Goal: Communication & Community: Answer question/provide support

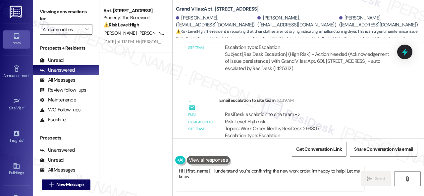
scroll to position [993, 0]
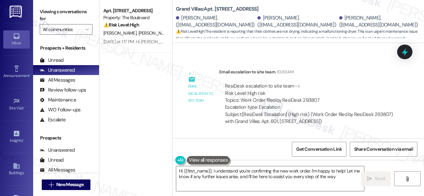
type textarea "Hi {{first_name}}, I understand you're confirming the new work order. I'm happy…"
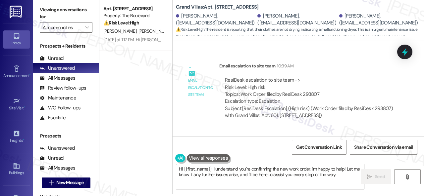
scroll to position [1011, 0]
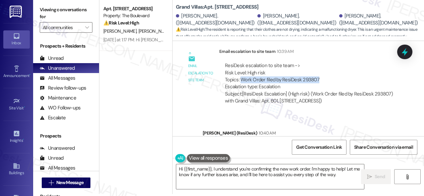
drag, startPoint x: 312, startPoint y: 80, endPoint x: 242, endPoint y: 80, distance: 70.2
click at [242, 80] on div "ResiDesk escalation to site team -> Risk Level: High risk Topics: Work Order fi…" at bounding box center [309, 76] width 168 height 28
copy div "Work Order filed by ResiDesk 293807"
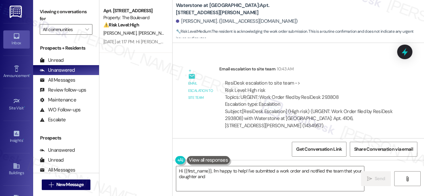
scroll to position [1815, 0]
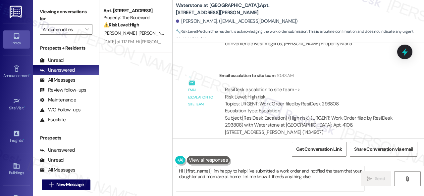
type textarea "Hi {{first_name}}, I'm happy to help! I've submitted a work order and notified …"
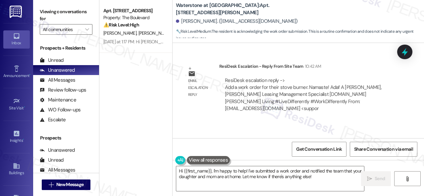
scroll to position [1715, 0]
